Goal: Obtain resource: Obtain resource

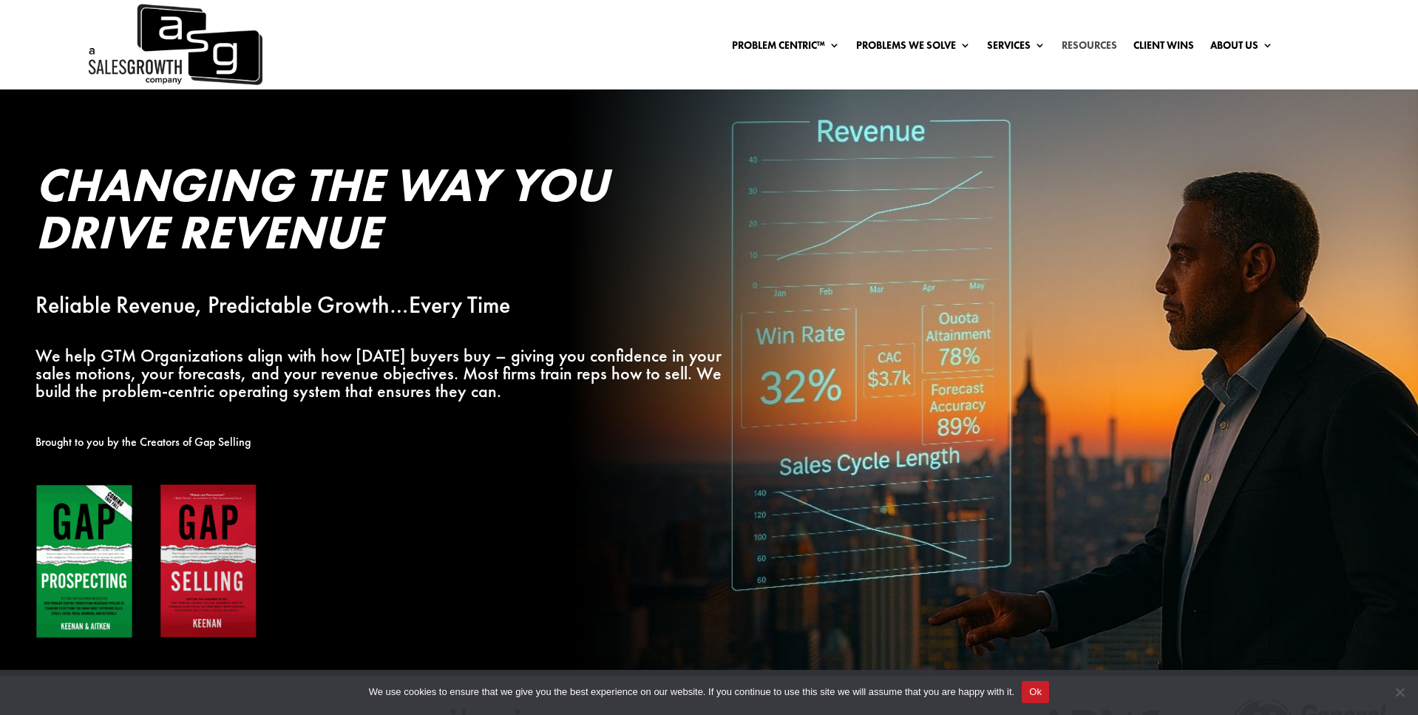
click at [1090, 45] on link "Resources" at bounding box center [1089, 48] width 55 height 16
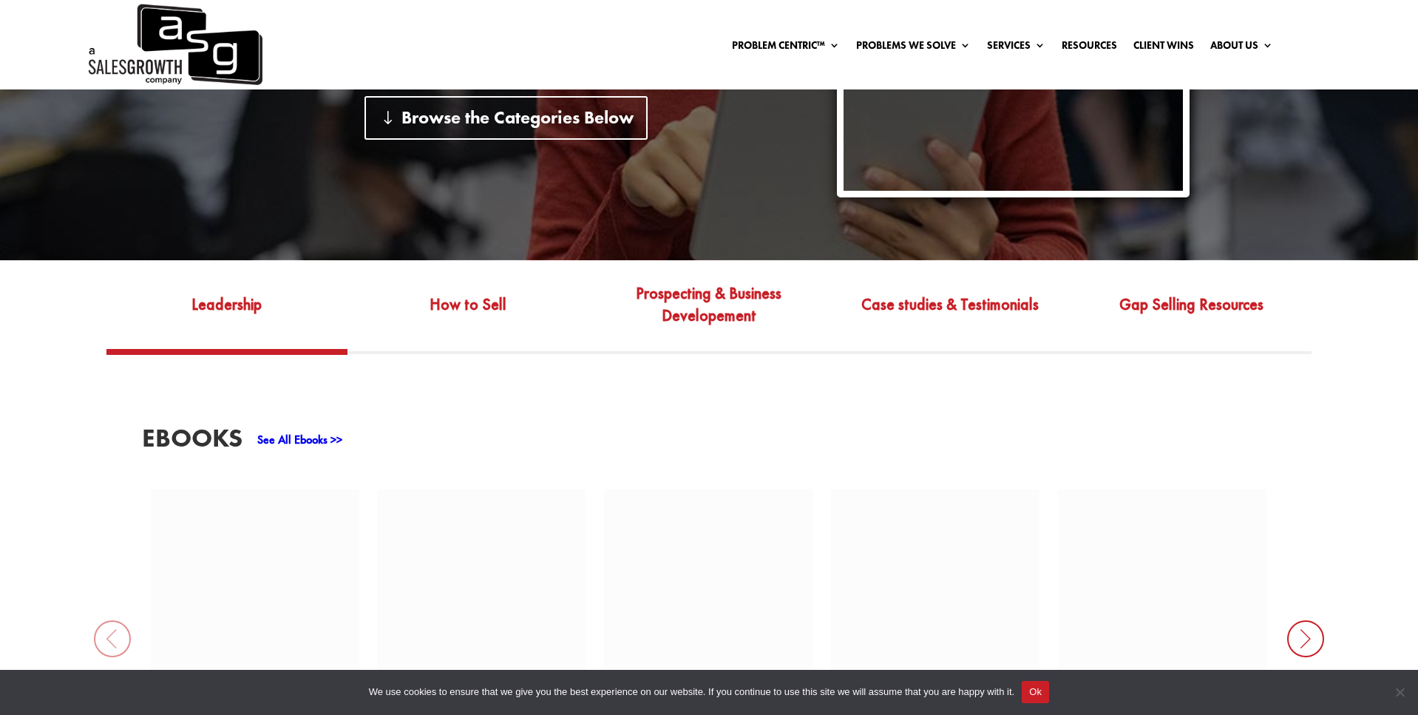
scroll to position [444, 0]
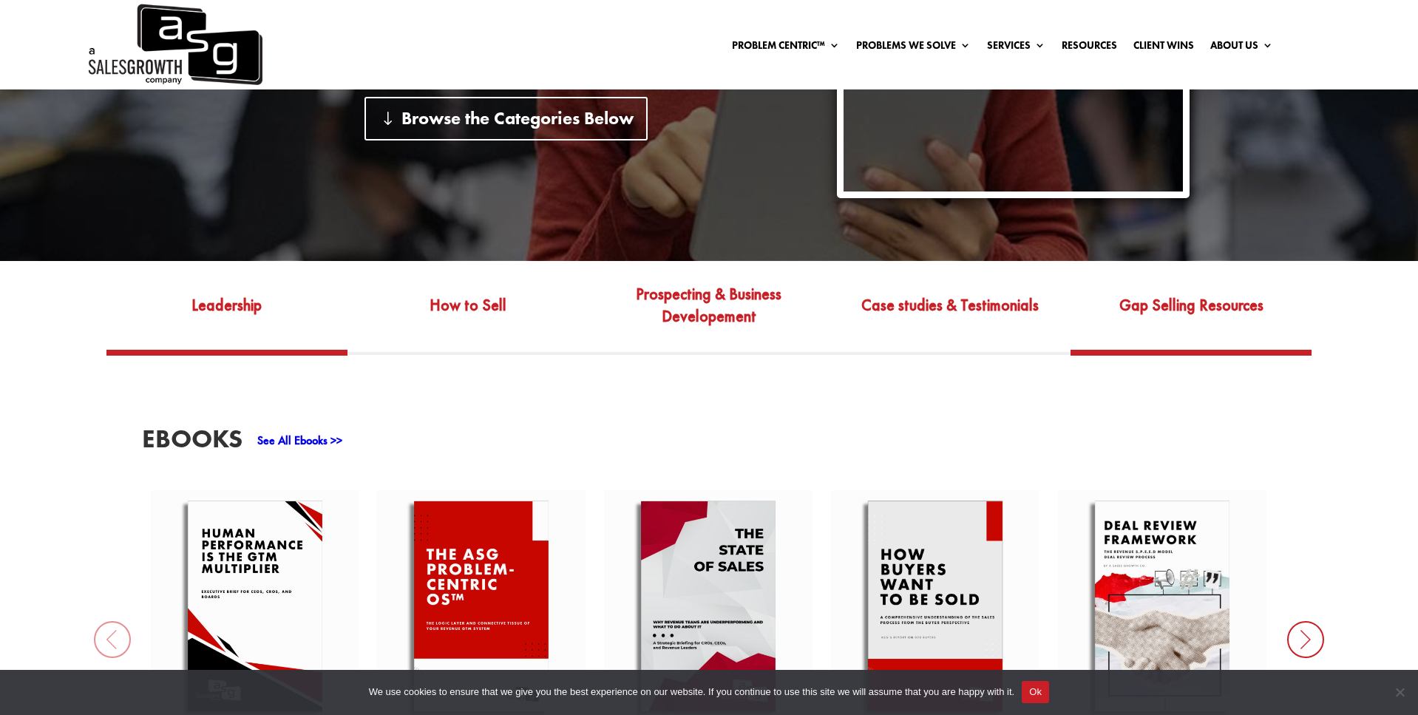
click at [1163, 306] on link "Gap Selling Resources" at bounding box center [1190, 315] width 241 height 69
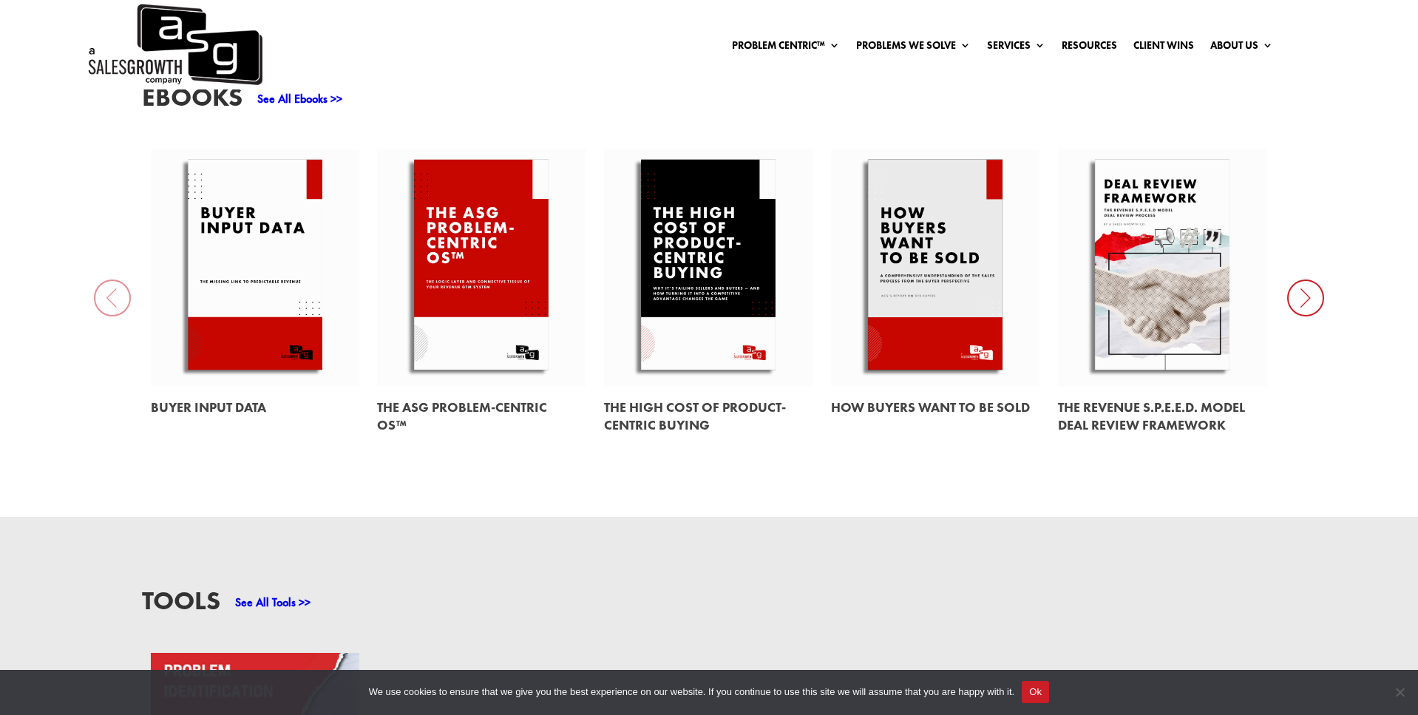
scroll to position [789, 0]
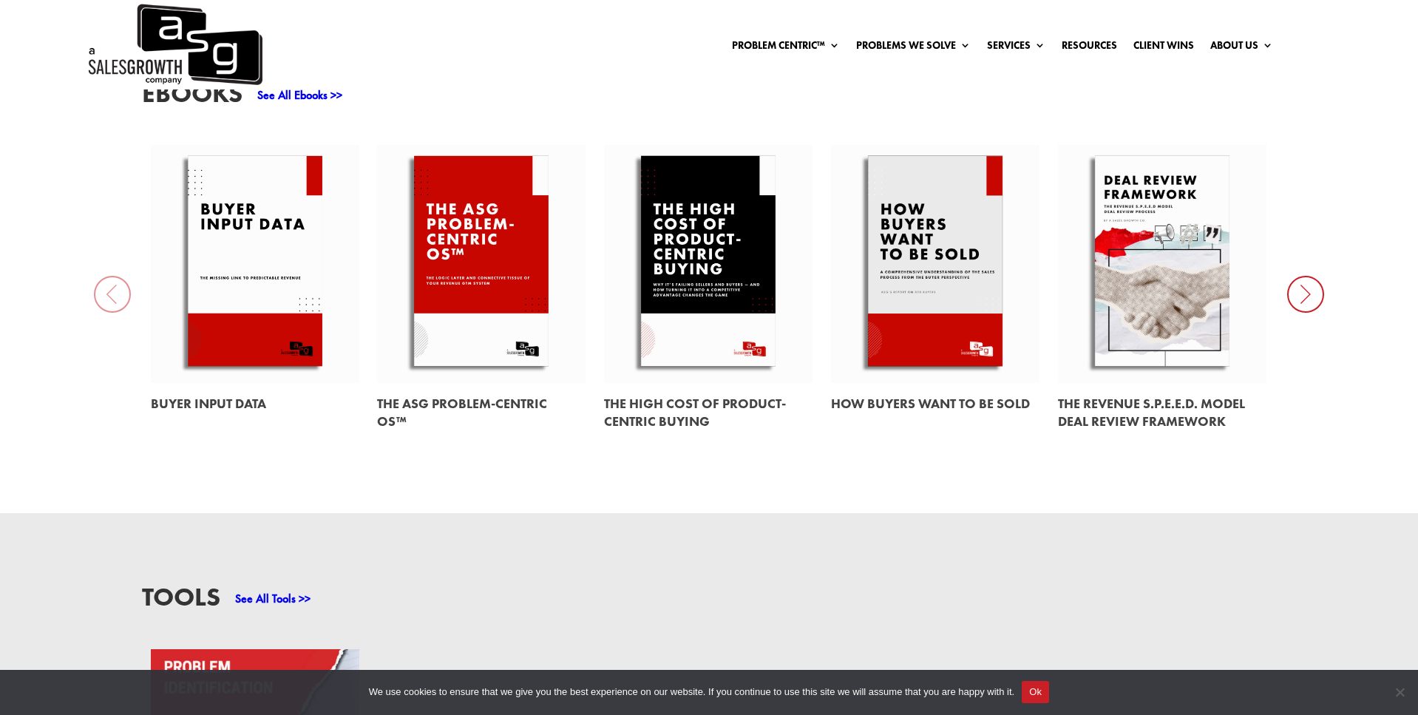
click at [1294, 296] on icon at bounding box center [1305, 294] width 37 height 37
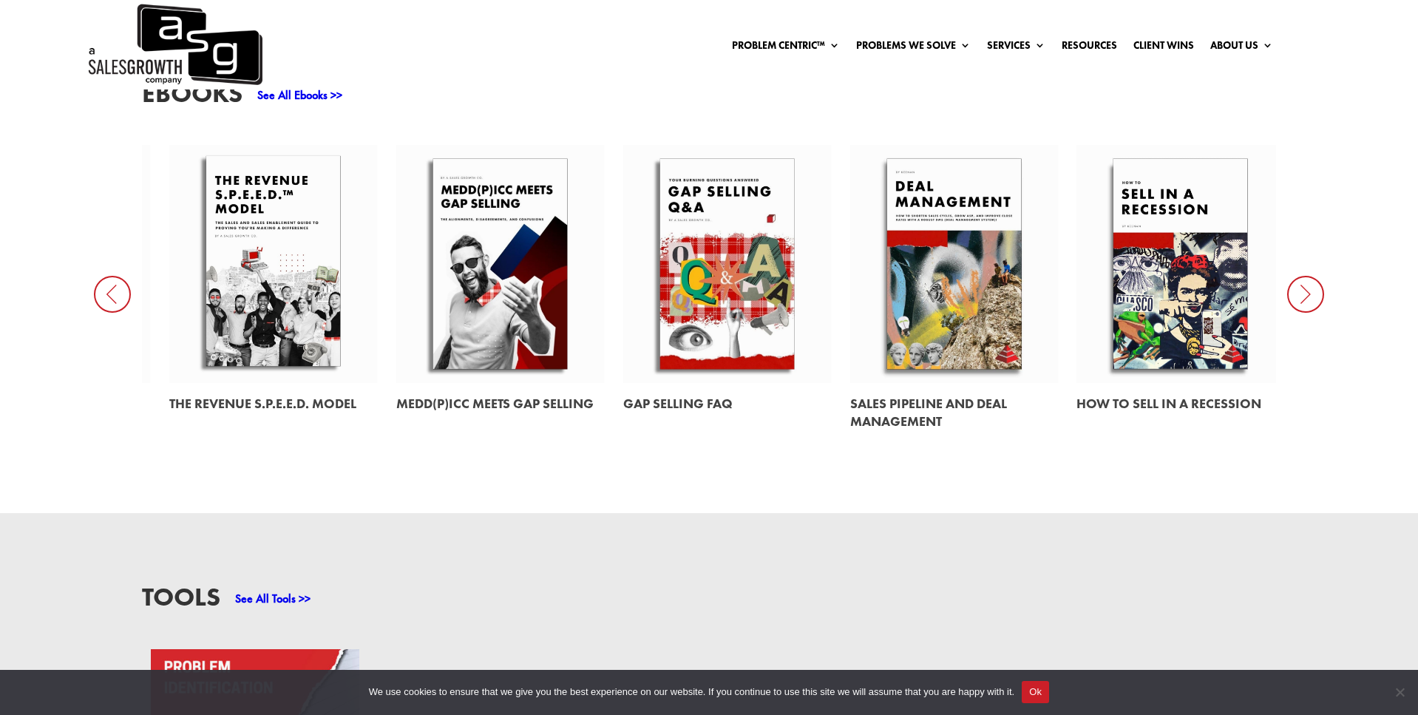
click at [1294, 296] on icon at bounding box center [1305, 294] width 37 height 37
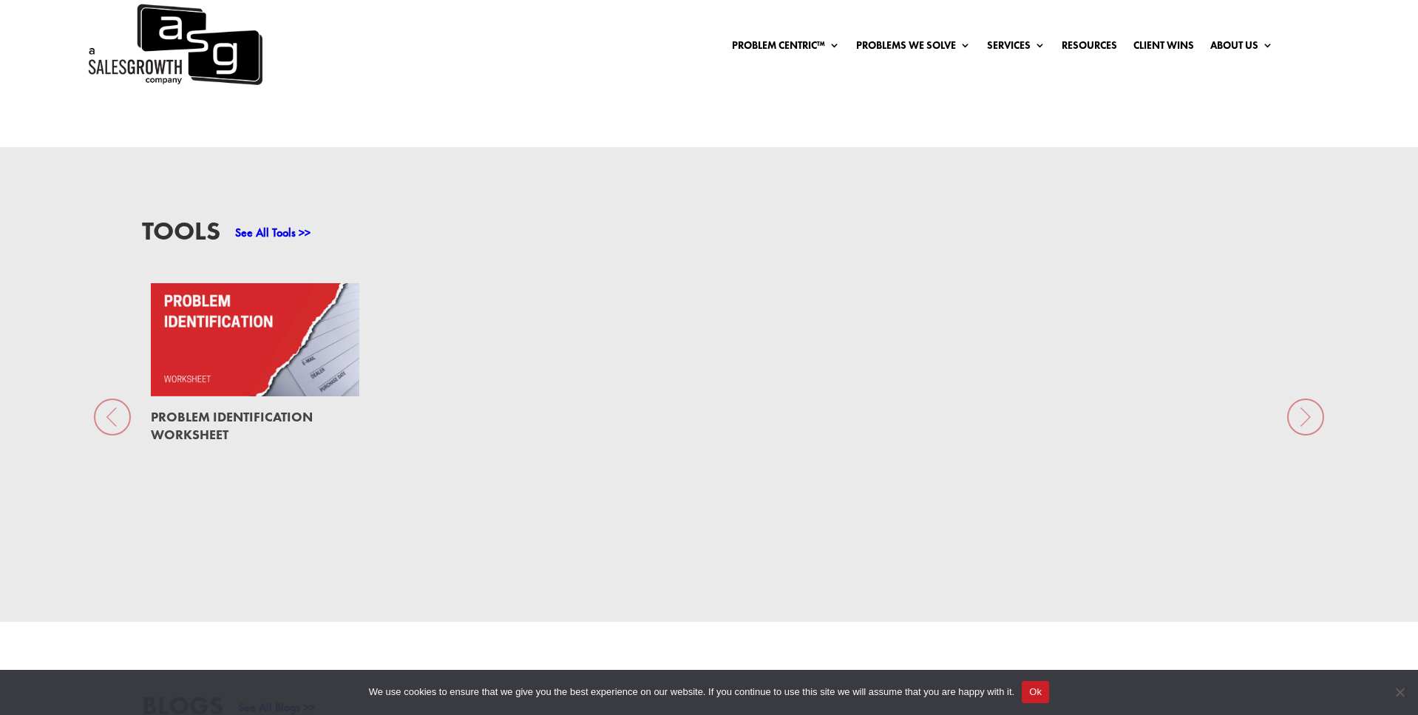
scroll to position [1154, 0]
click at [246, 364] on link at bounding box center [255, 340] width 208 height 113
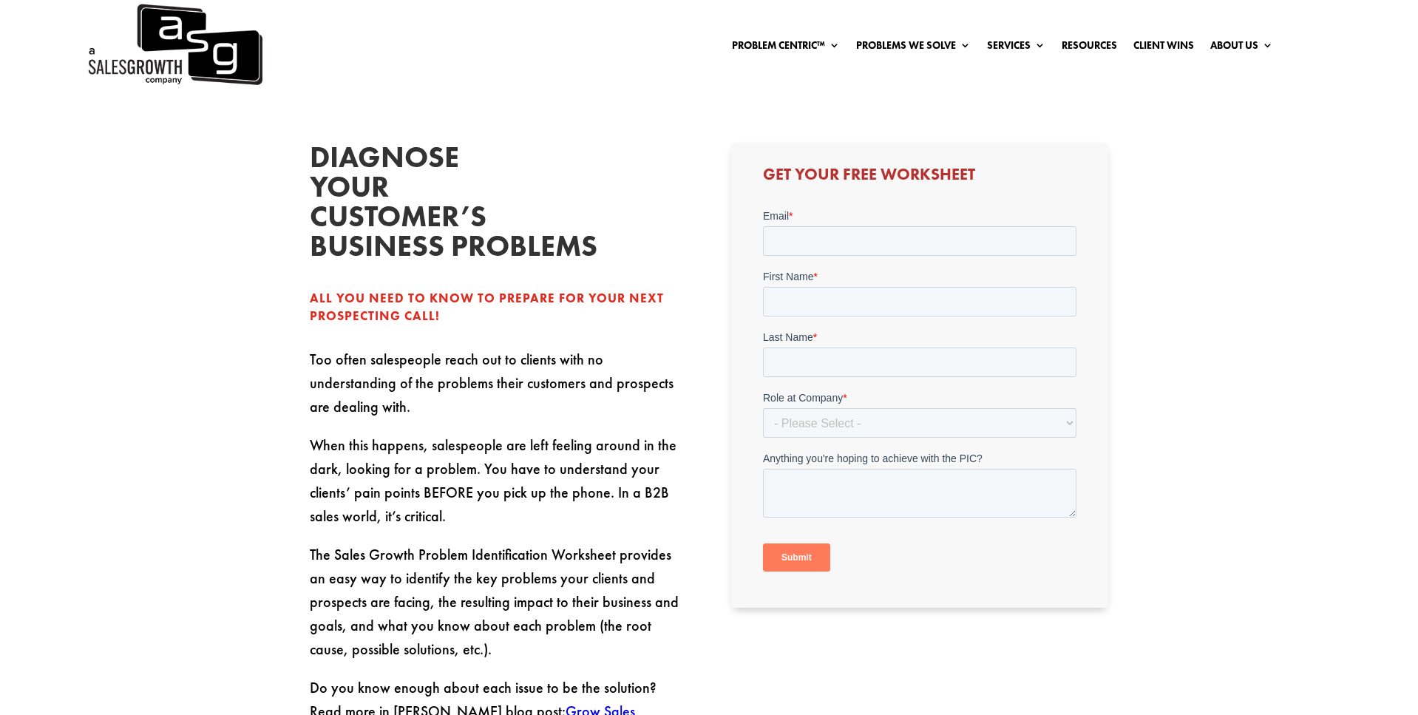
scroll to position [418, 0]
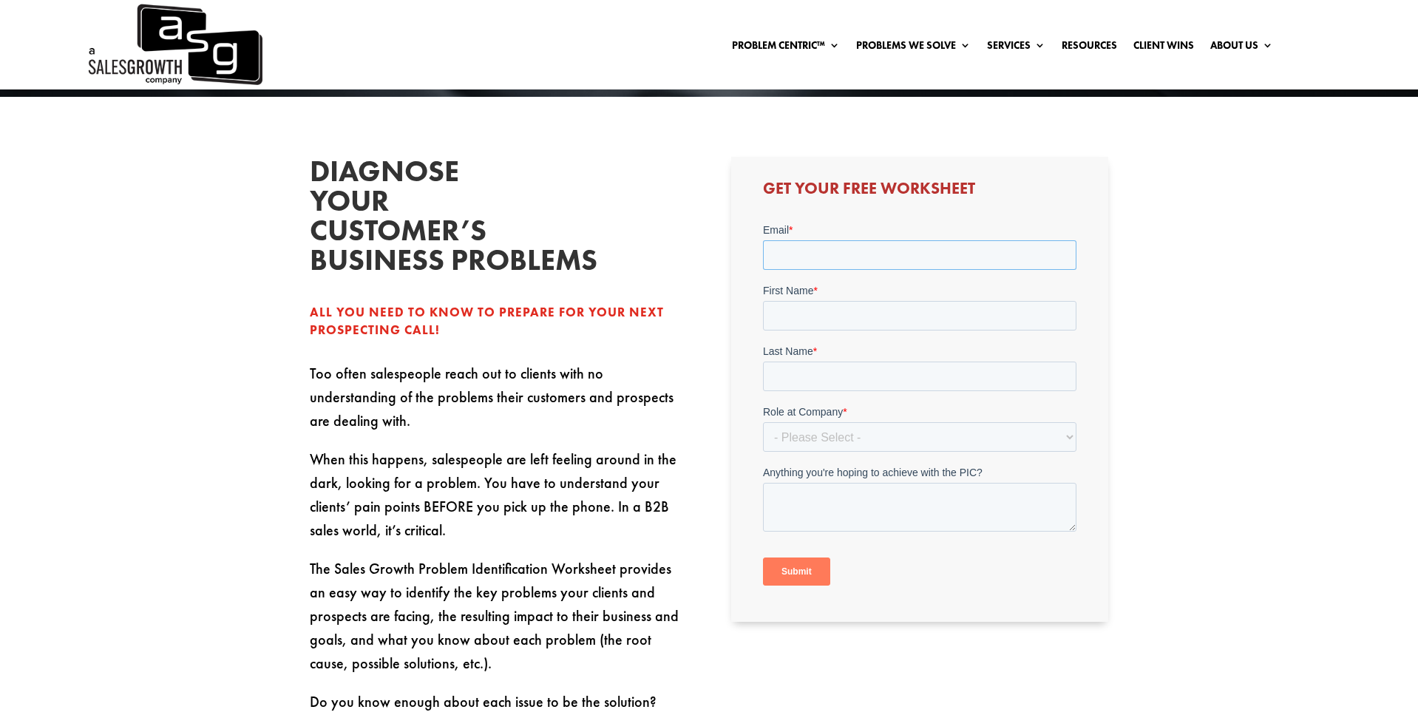
click at [854, 261] on input "Email *" at bounding box center [918, 255] width 313 height 30
type input "stacey_fisher@hotmail.com"
click at [803, 297] on div "First Name *" at bounding box center [918, 305] width 313 height 47
click at [803, 305] on input "First Name *" at bounding box center [918, 315] width 313 height 30
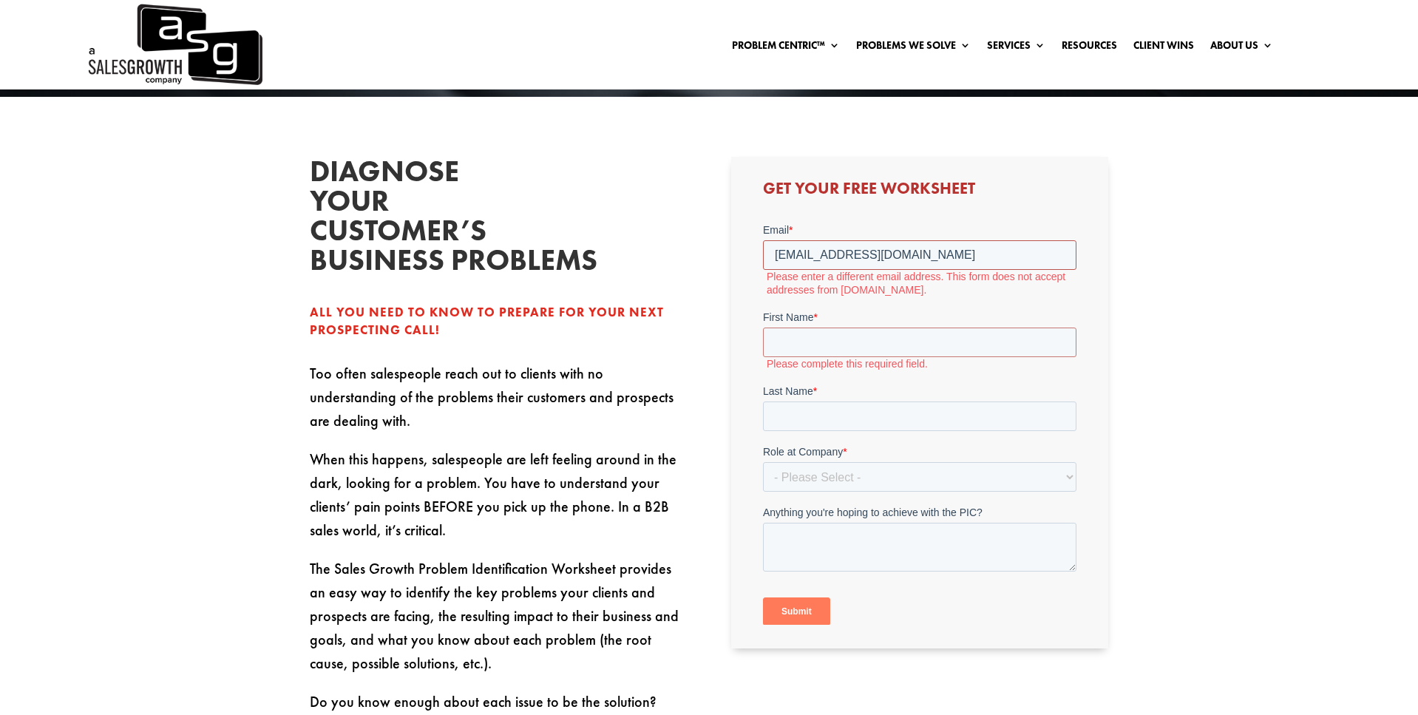
click at [846, 253] on input "stacey_fisher@hotmail.com" at bounding box center [918, 255] width 313 height 30
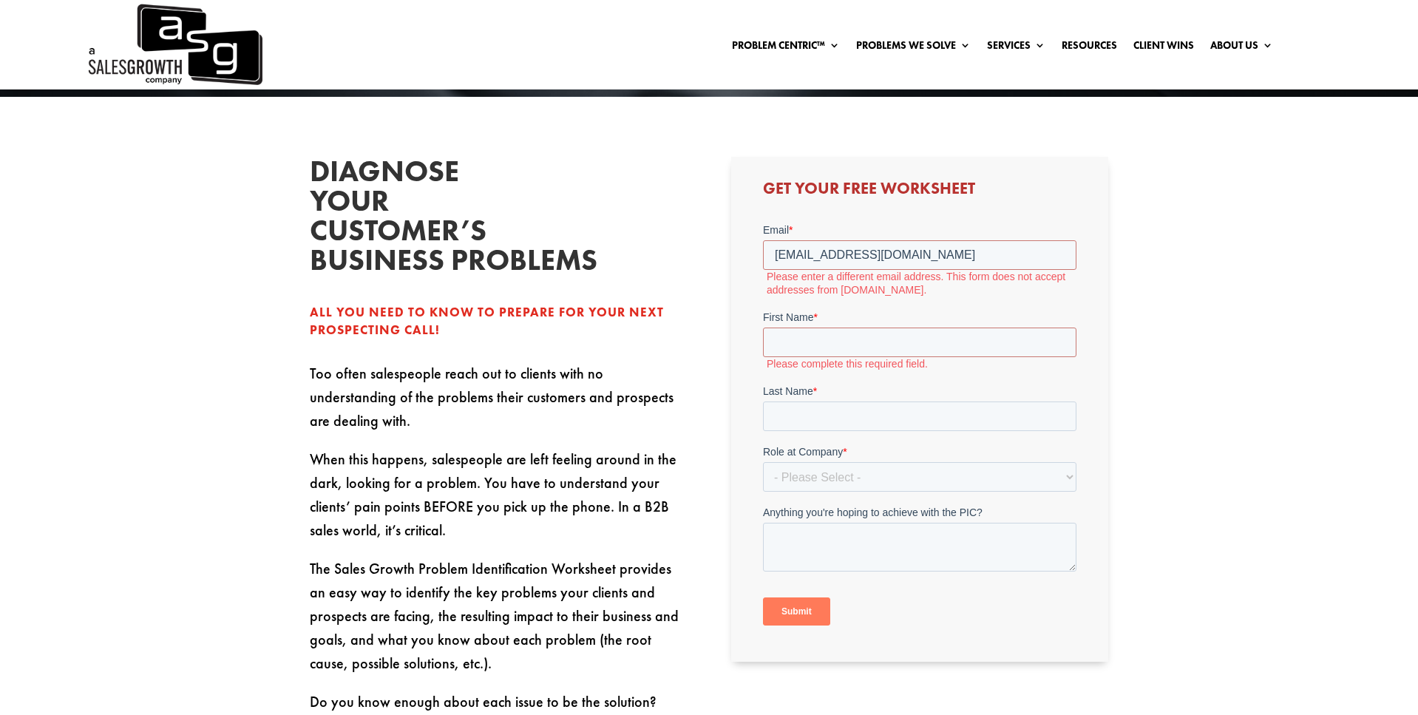
click at [738, 254] on div "Get Your Free Worksheet" at bounding box center [919, 409] width 377 height 505
click at [880, 255] on input "stacey_fisher@hotmail.com" at bounding box center [918, 255] width 313 height 30
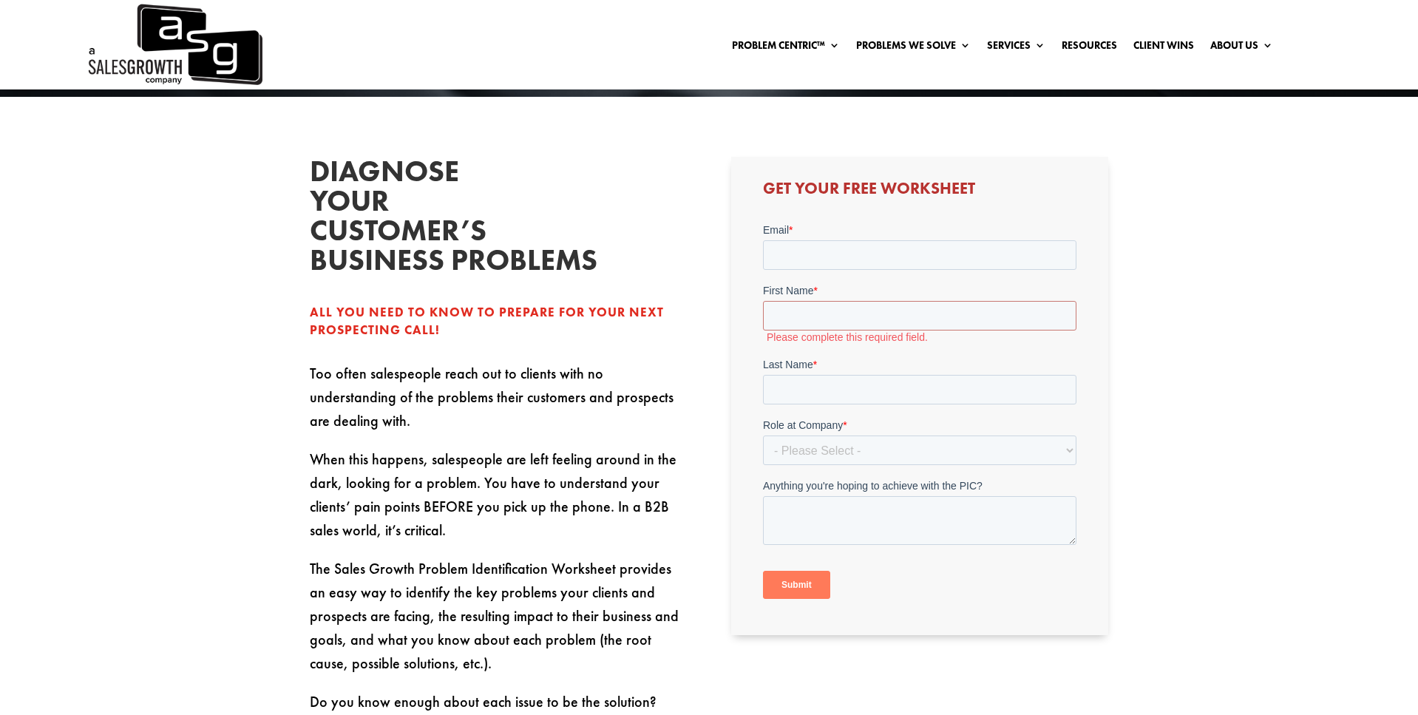
click at [491, 461] on p "When this happens, salespeople are left feeling around in the dark, looking for…" at bounding box center [498, 501] width 377 height 109
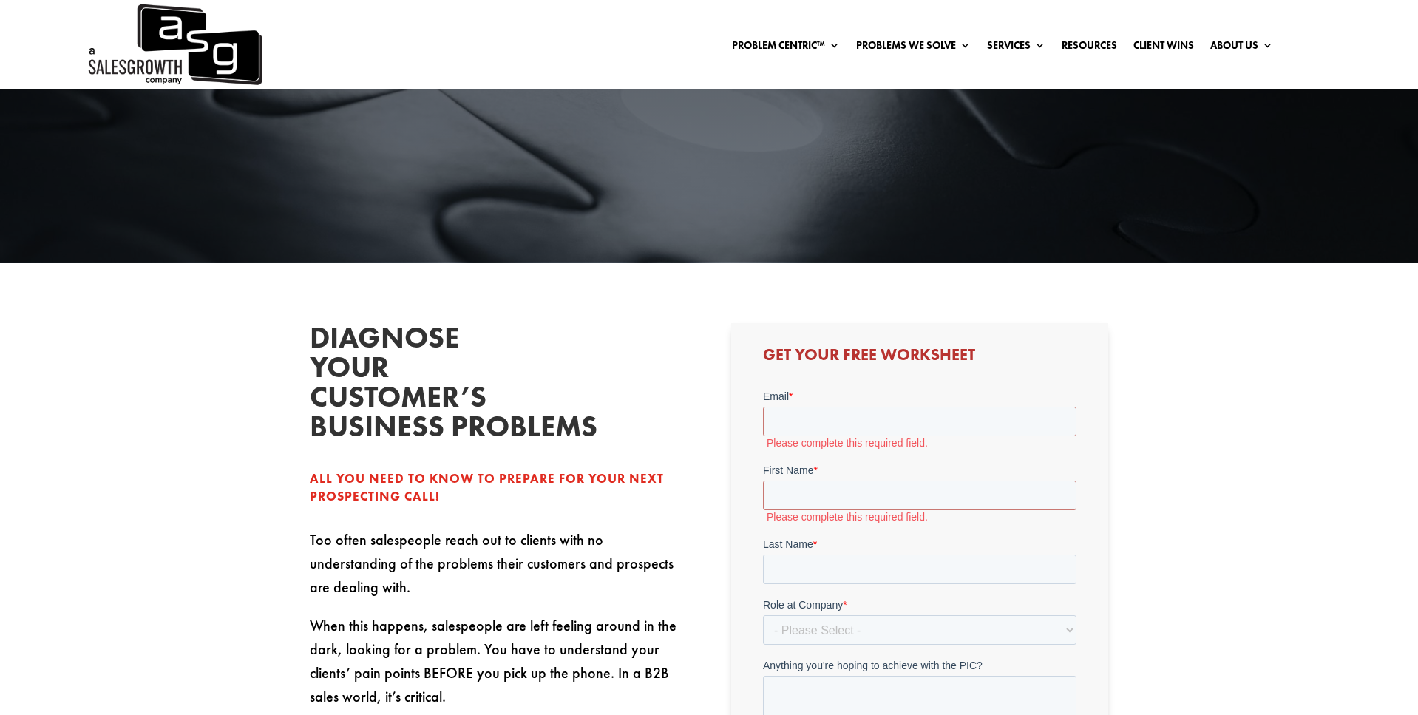
scroll to position [249, 0]
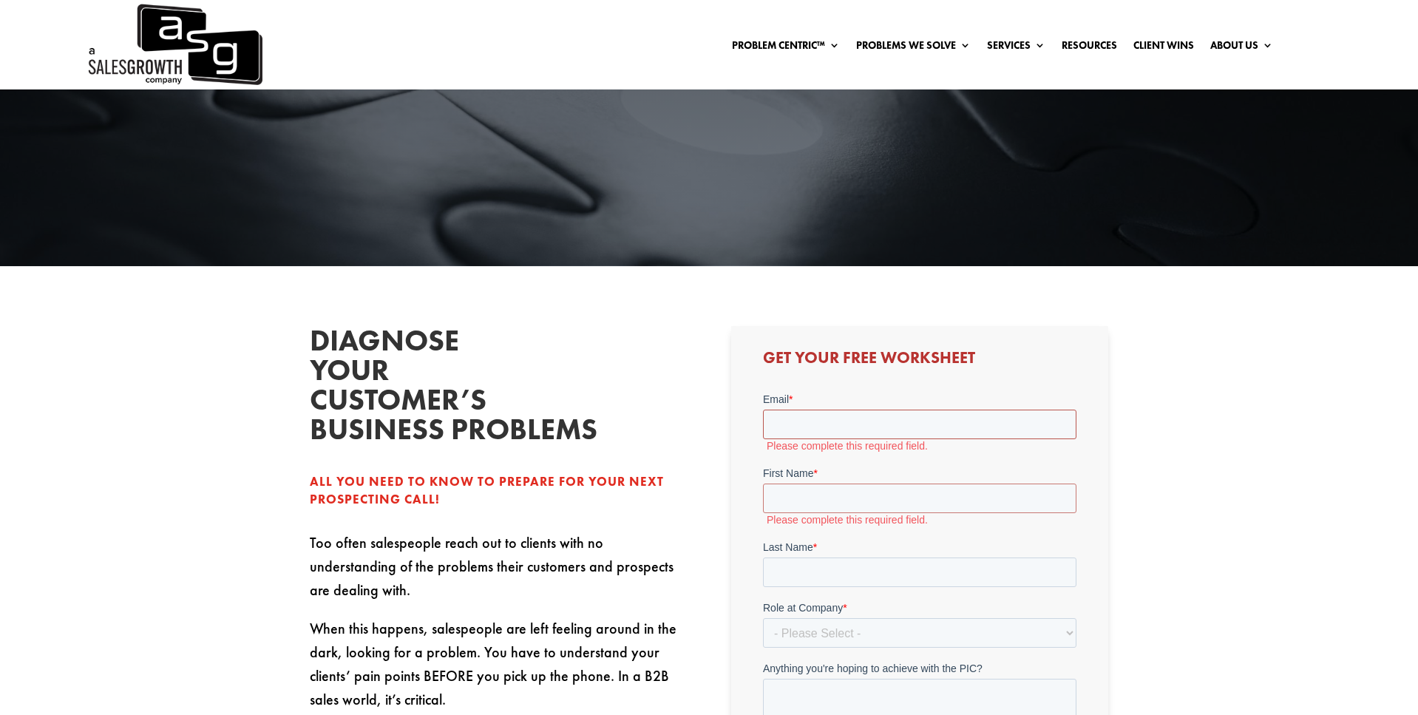
click at [823, 421] on input "Email *" at bounding box center [918, 424] width 313 height 30
type input "chat@clevrcopy.com"
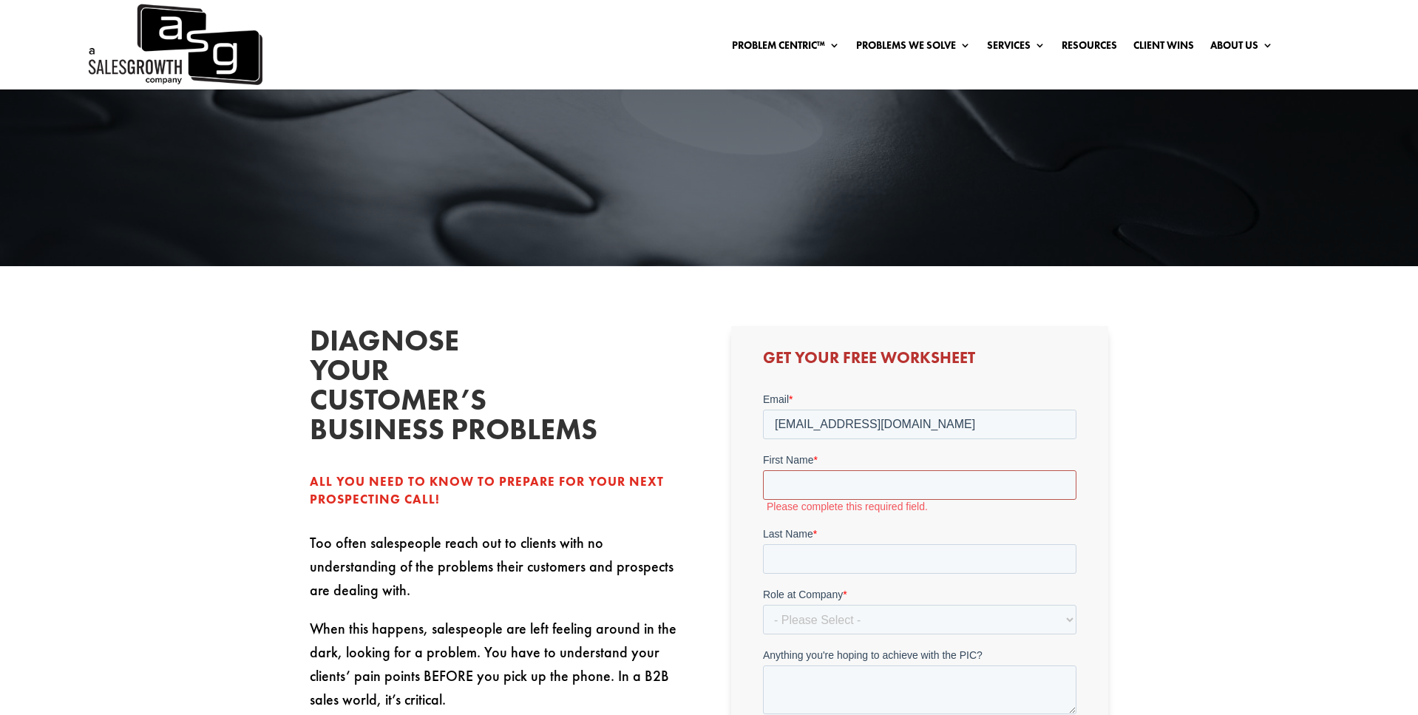
click at [867, 498] on input "First Name *" at bounding box center [918, 484] width 313 height 30
type input "Stacey"
click at [844, 542] on input "Last Name *" at bounding box center [918, 545] width 313 height 30
type input "Fisher"
click at [838, 603] on select "- Please Select - C-Level (CRO, CSO, etc) Senior Leadership (VP of Sales, VP of…" at bounding box center [918, 606] width 313 height 30
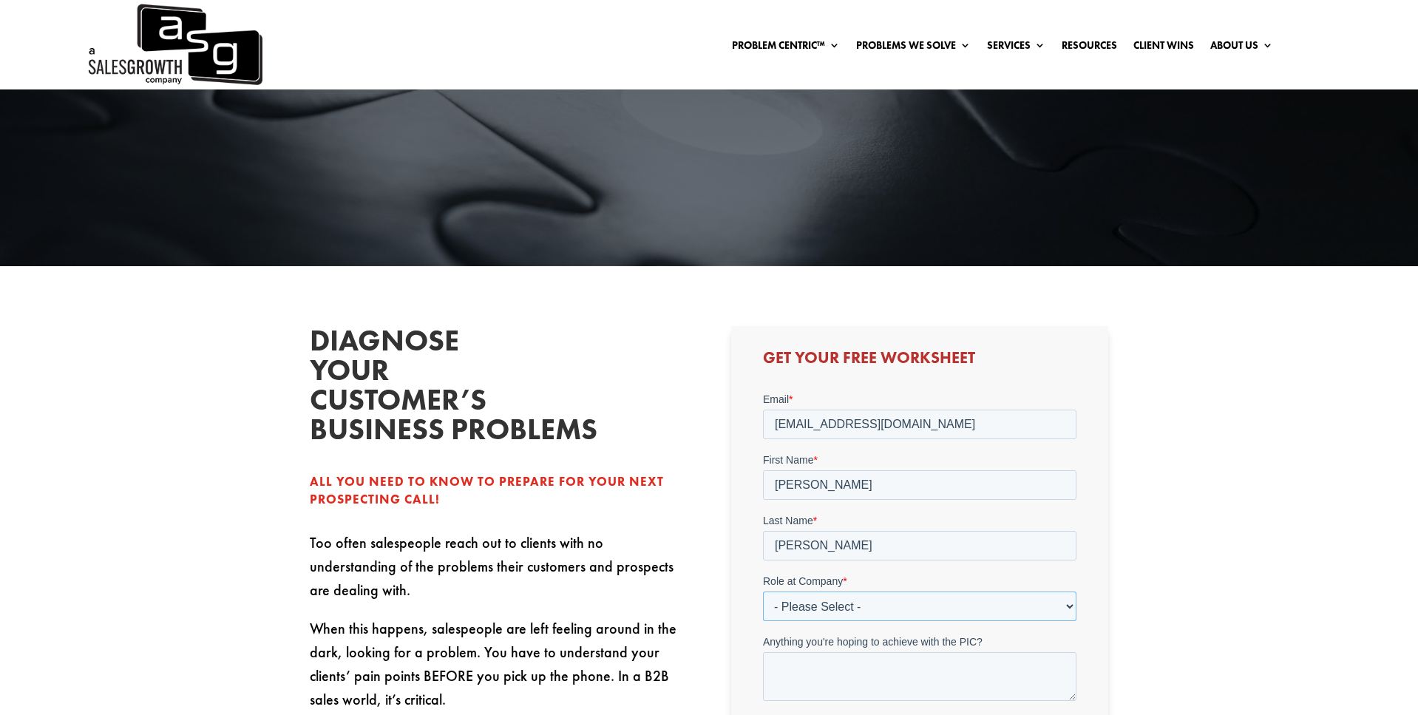
select select "Other"
click at [762, 591] on select "- Please Select - C-Level (CRO, CSO, etc) Senior Leadership (VP of Sales, VP of…" at bounding box center [918, 606] width 313 height 30
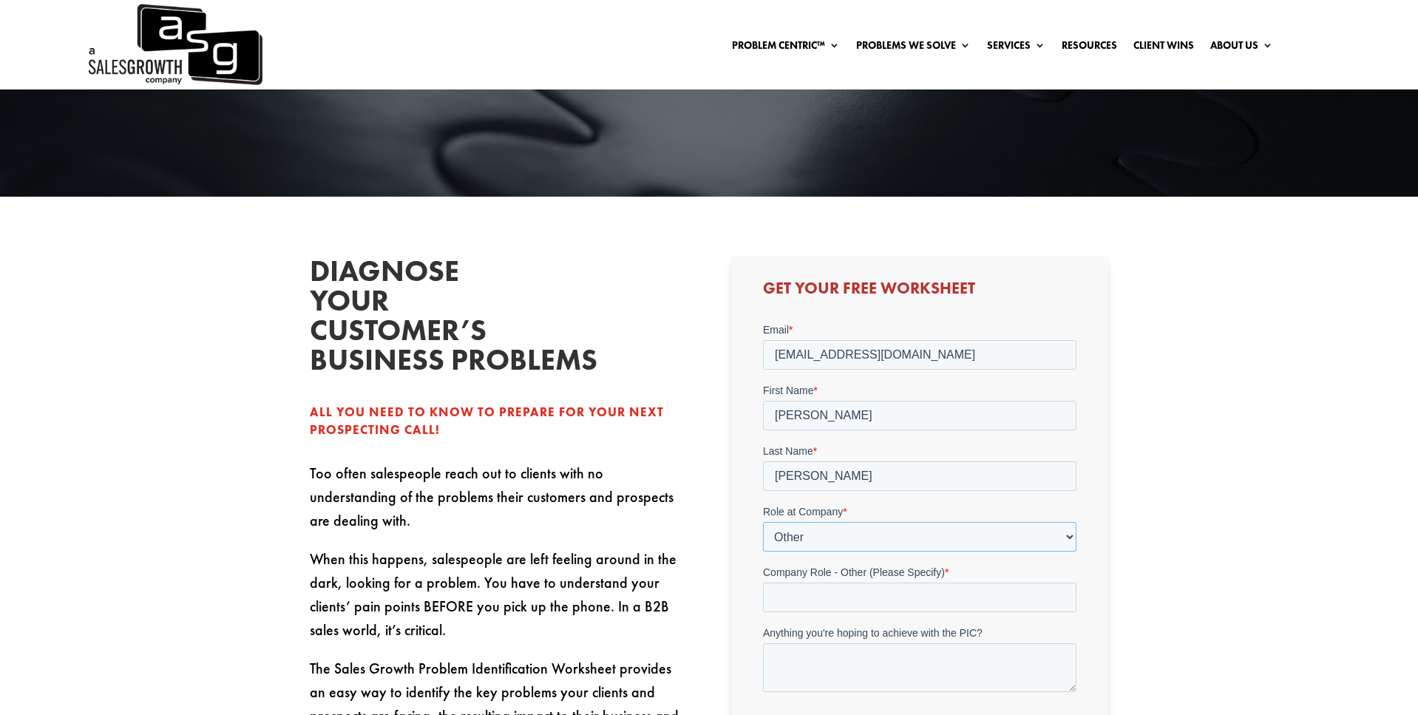
scroll to position [337, 0]
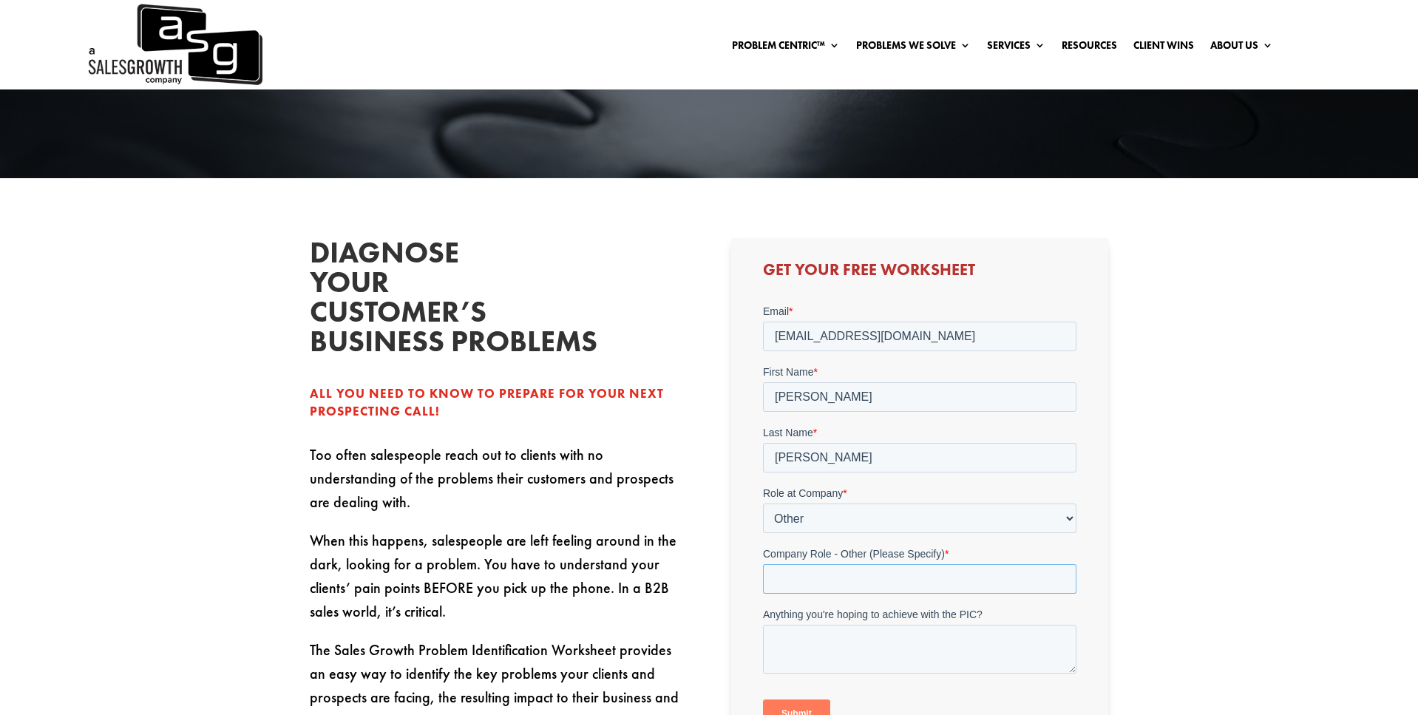
click at [834, 578] on input "Company Role - Other (Please Specify) *" at bounding box center [918, 578] width 313 height 30
type input "Founder"
click at [767, 631] on textarea "Anything you're hoping to achieve with the PIC?" at bounding box center [918, 648] width 313 height 49
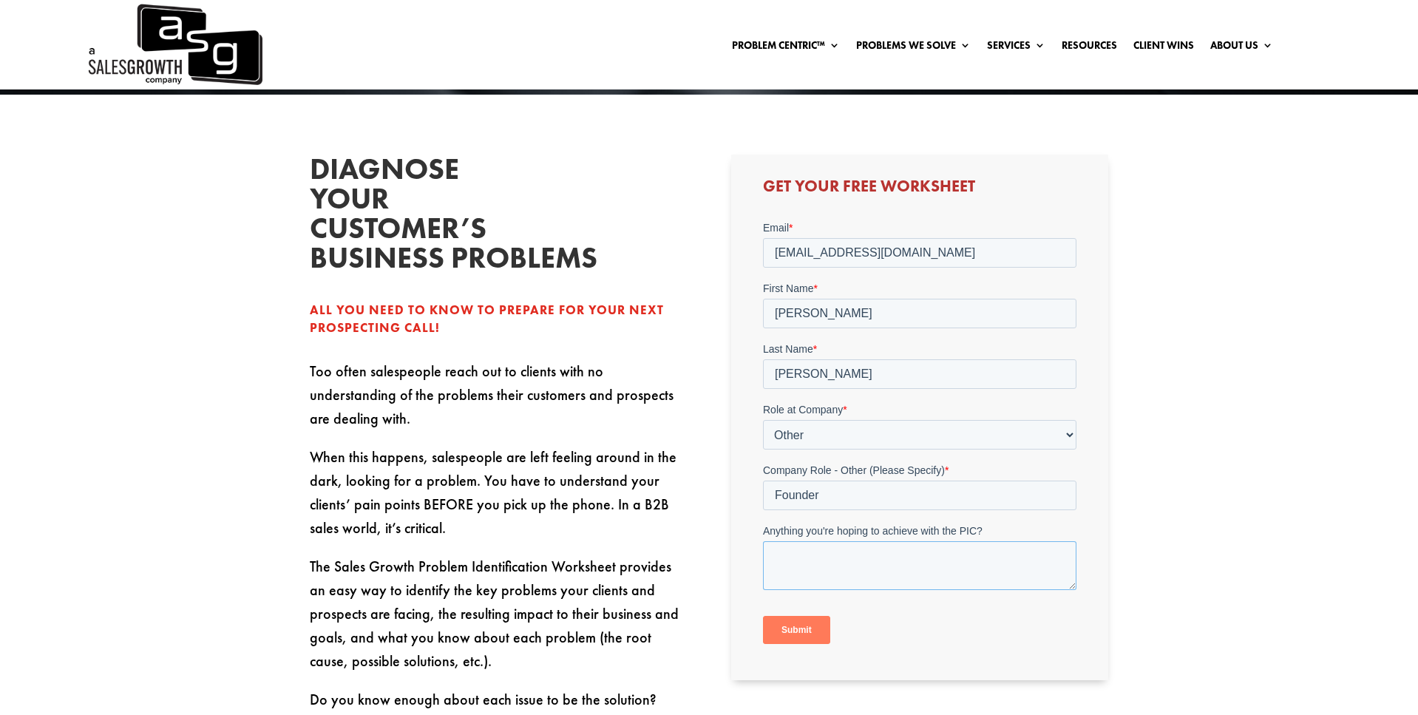
scroll to position [422, 0]
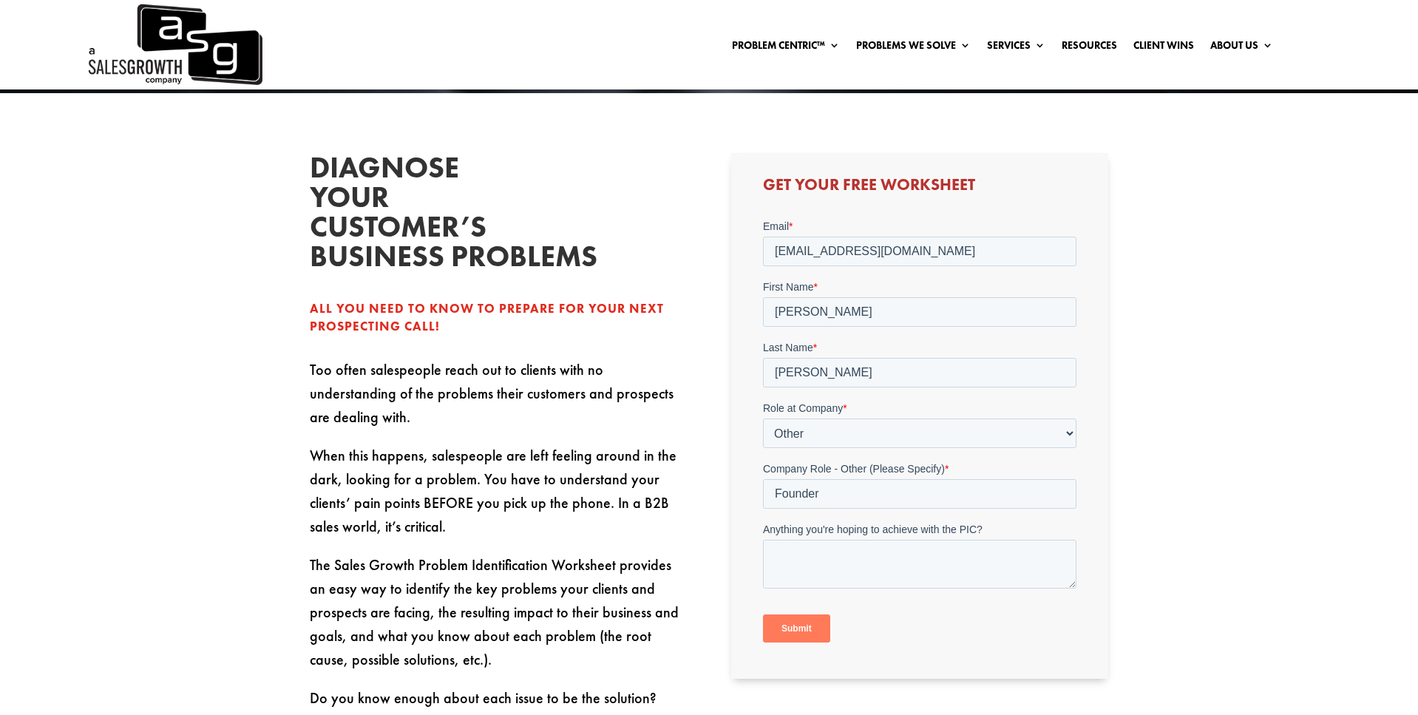
click at [795, 629] on input "Submit" at bounding box center [795, 628] width 67 height 28
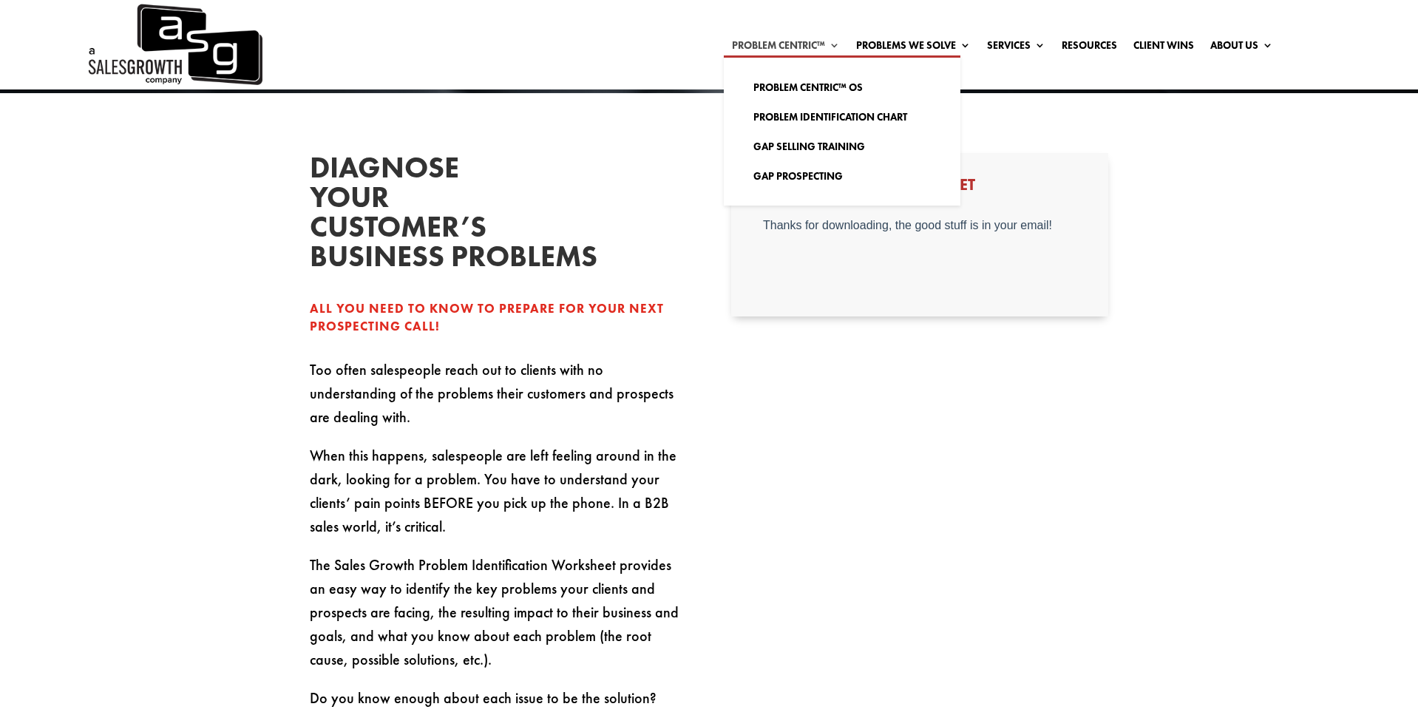
scroll to position [423, 0]
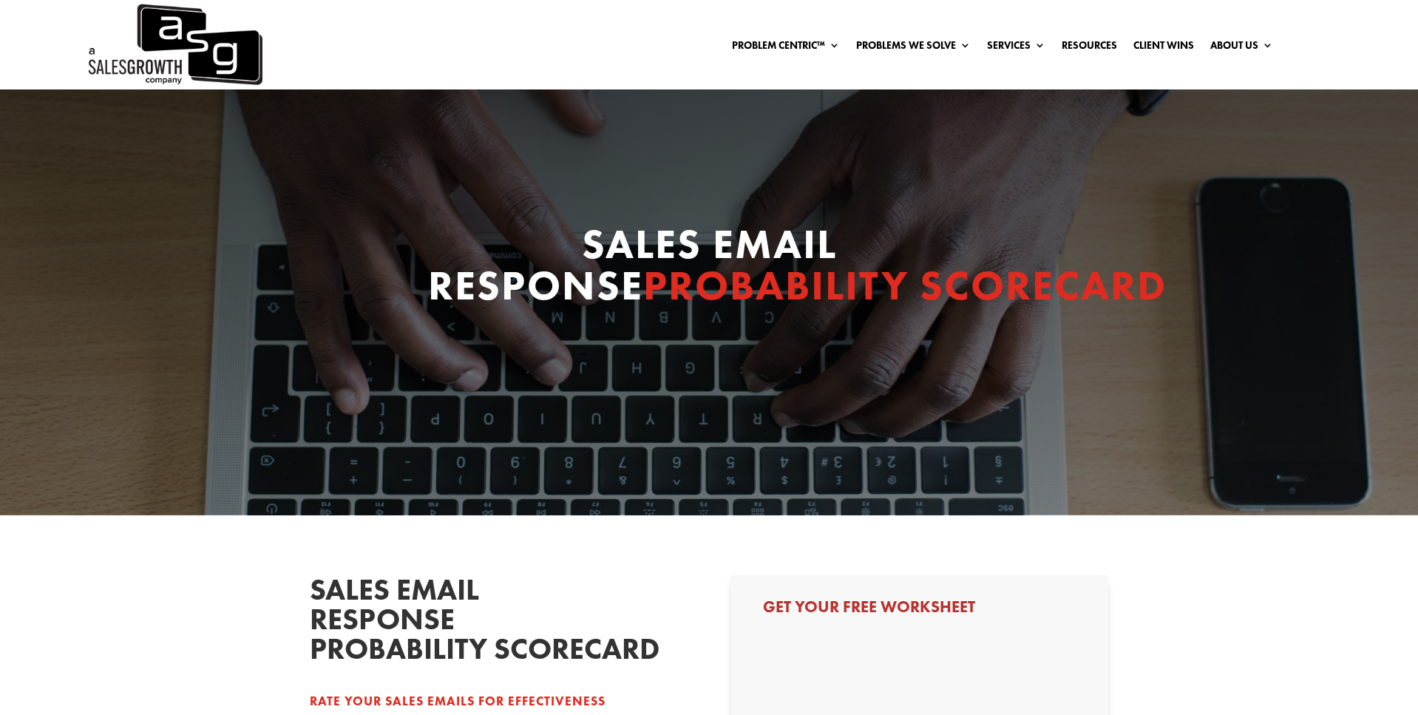
select select "Other"
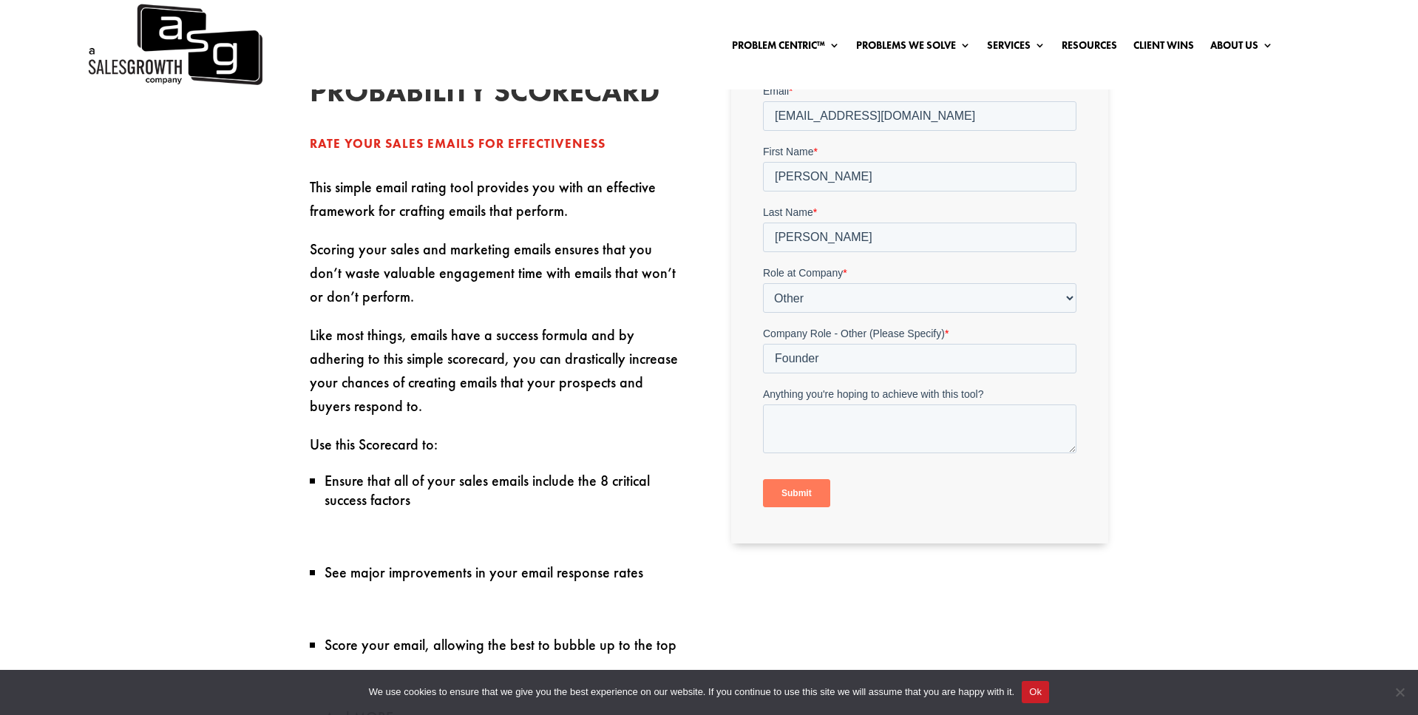
scroll to position [557, 0]
drag, startPoint x: 800, startPoint y: 496, endPoint x: 764, endPoint y: 493, distance: 35.6
click at [797, 497] on input "Submit" at bounding box center [795, 493] width 67 height 28
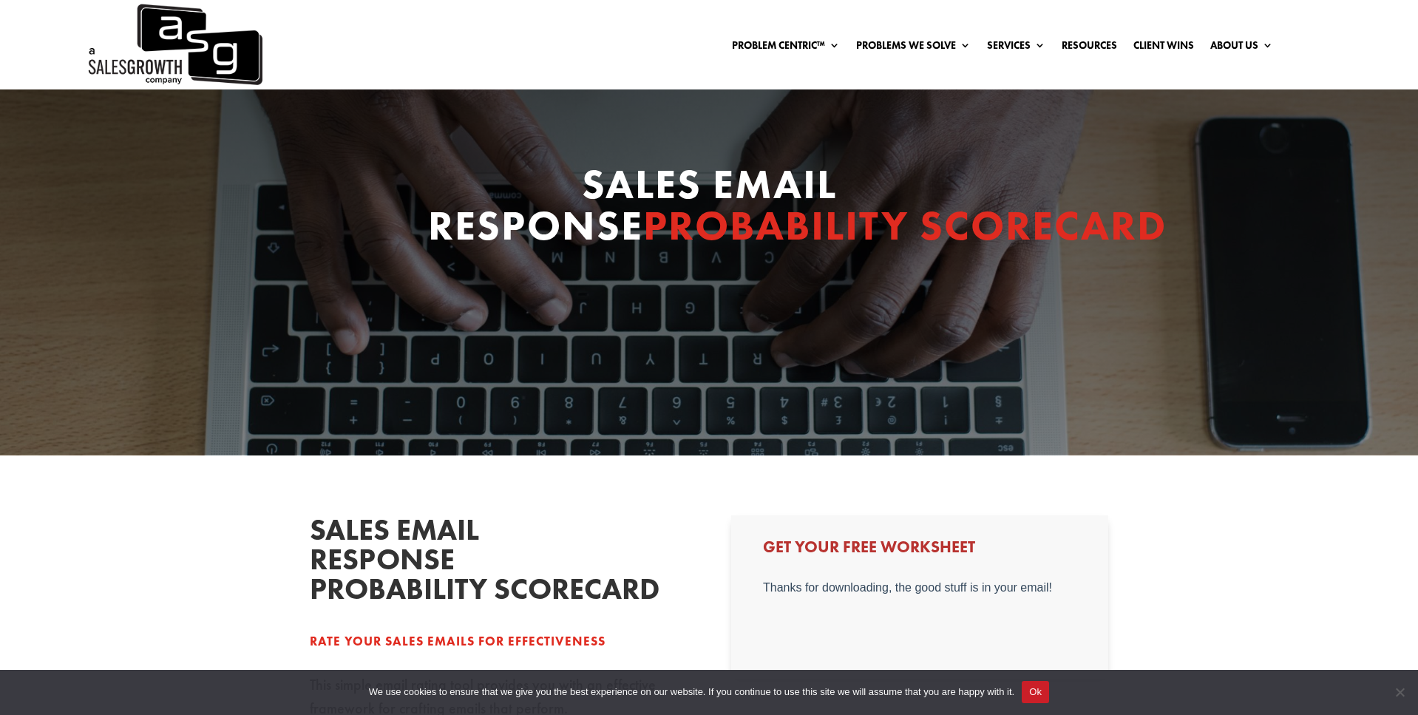
scroll to position [0, 0]
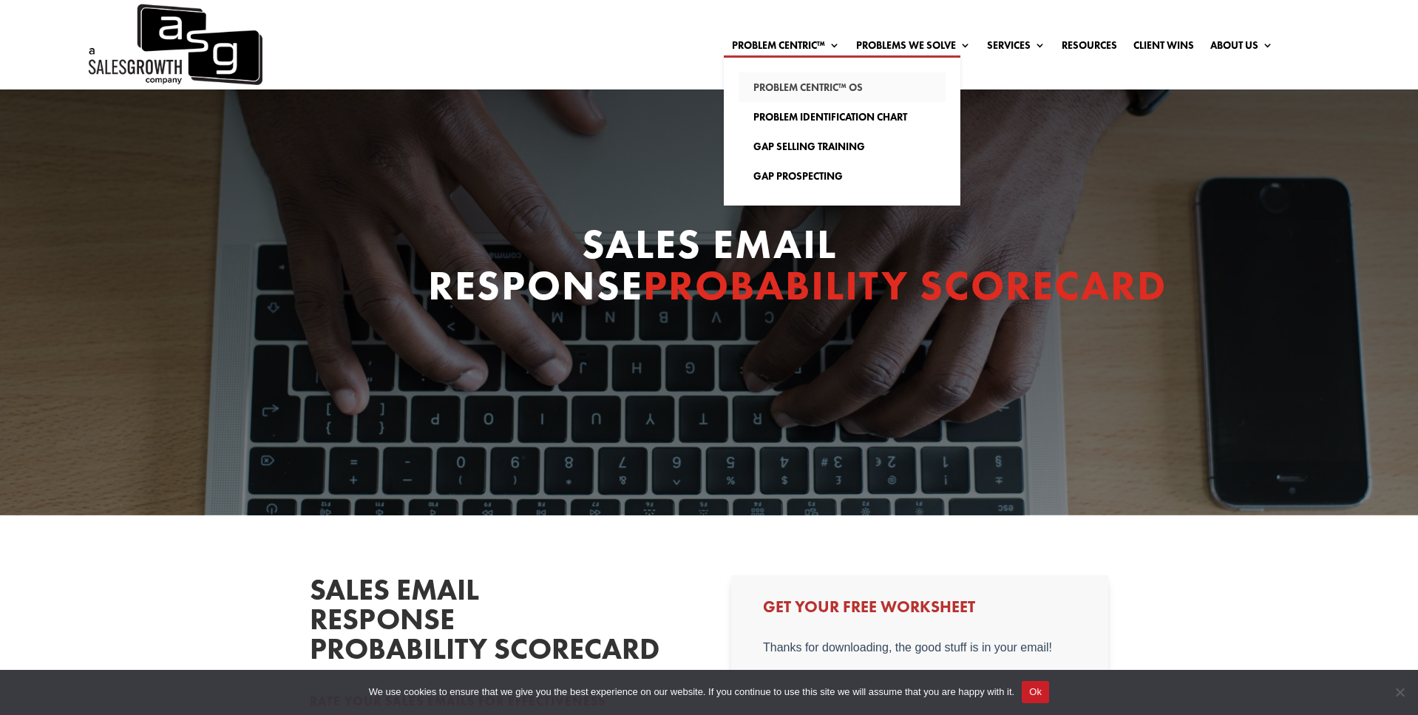
click at [783, 91] on link "Problem Centric™ OS" at bounding box center [841, 87] width 207 height 30
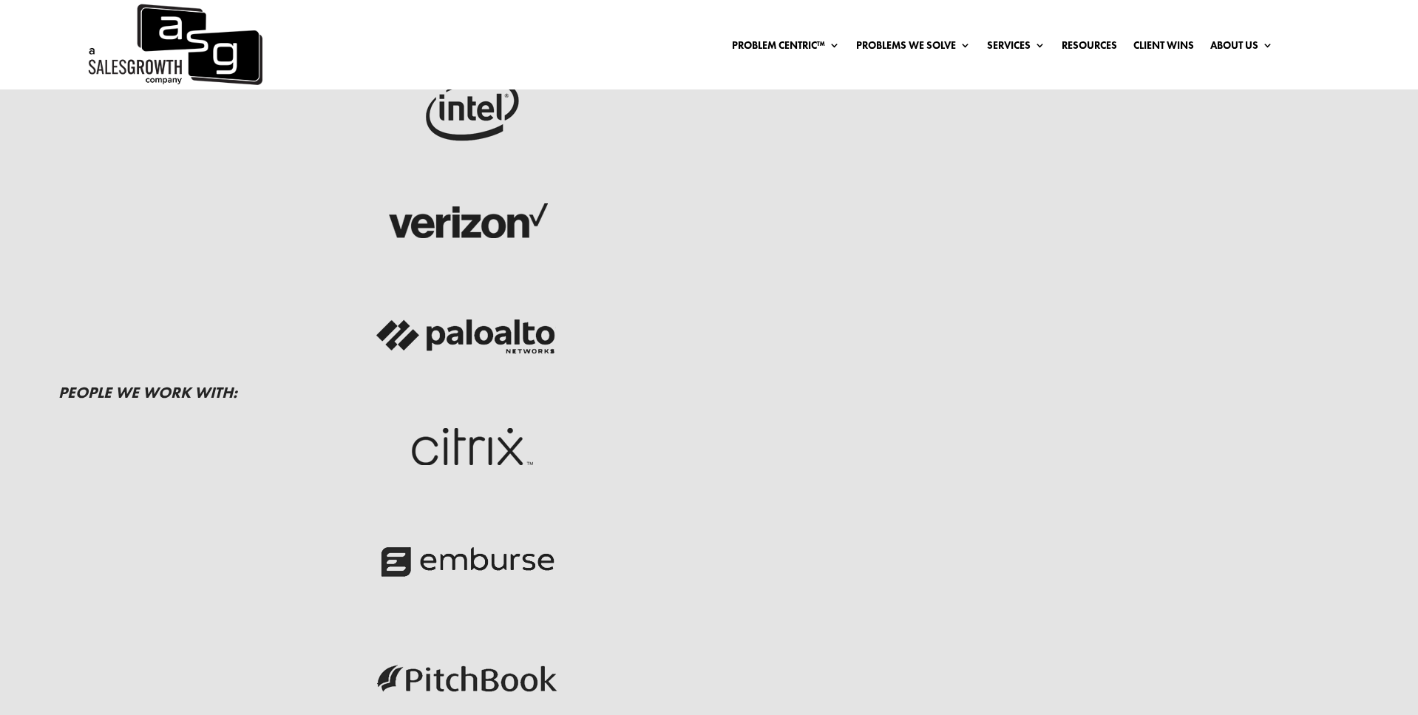
scroll to position [509, 0]
